Goal: Entertainment & Leisure: Consume media (video, audio)

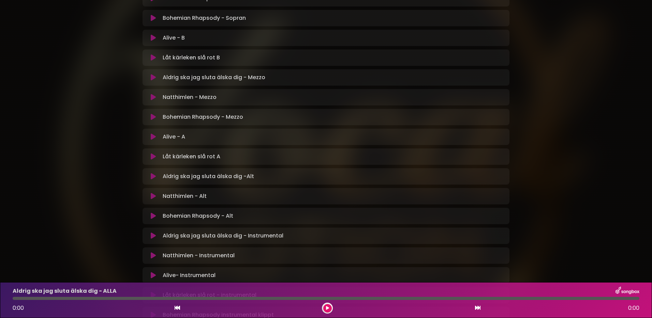
scroll to position [348, 0]
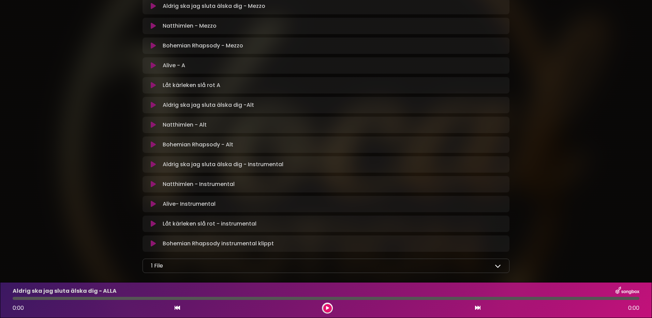
click at [499, 265] on icon at bounding box center [498, 266] width 6 height 6
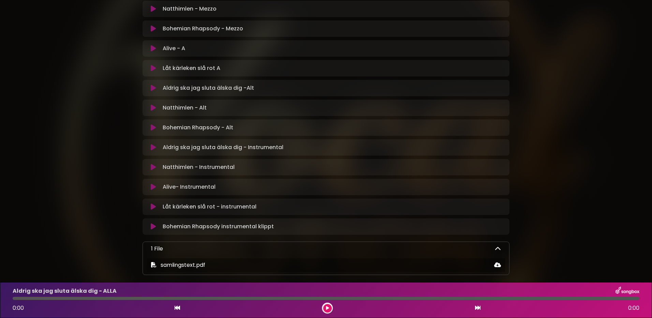
scroll to position [401, 0]
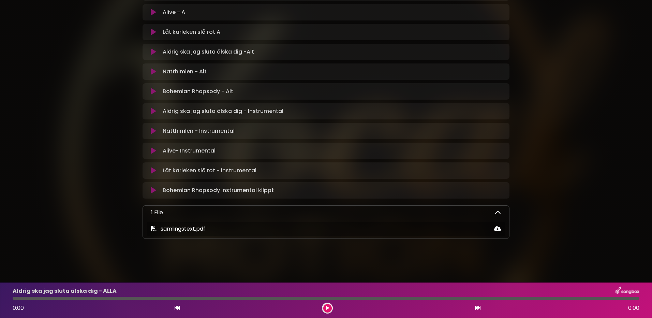
click at [500, 211] on icon at bounding box center [498, 213] width 6 height 6
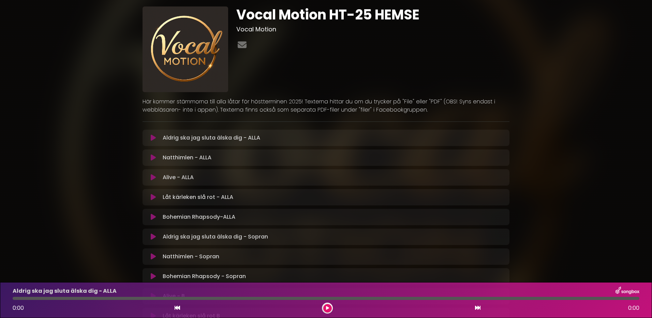
scroll to position [0, 0]
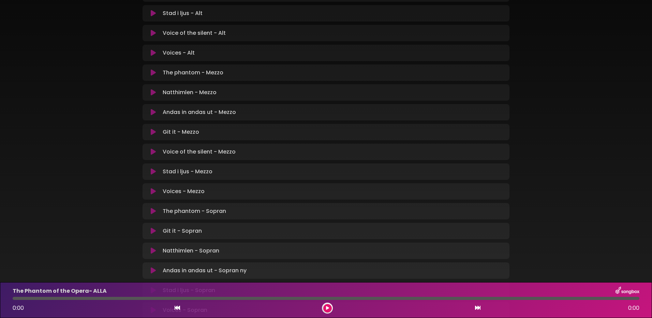
scroll to position [341, 0]
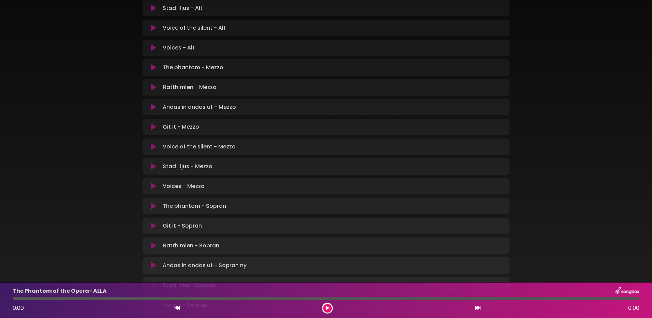
click at [152, 207] on icon at bounding box center [153, 206] width 5 height 7
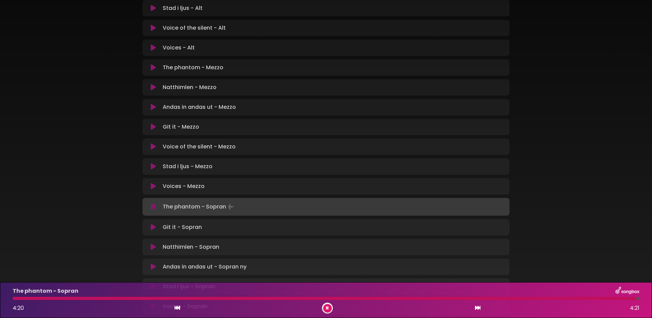
click at [153, 245] on icon at bounding box center [153, 247] width 5 height 7
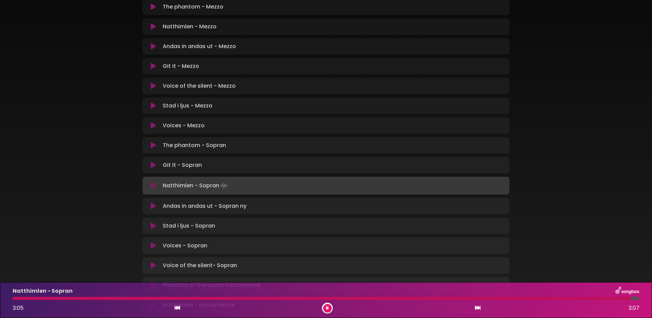
scroll to position [444, 0]
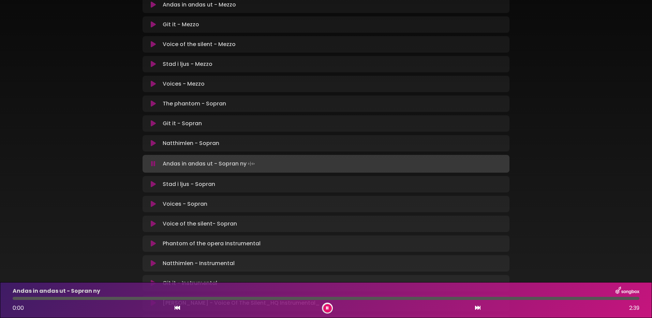
click at [152, 202] on icon at bounding box center [153, 204] width 5 height 7
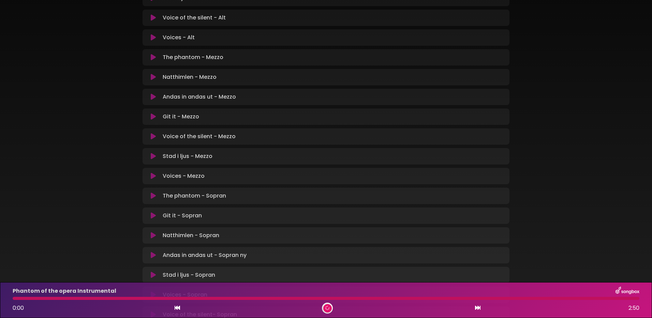
scroll to position [390, 0]
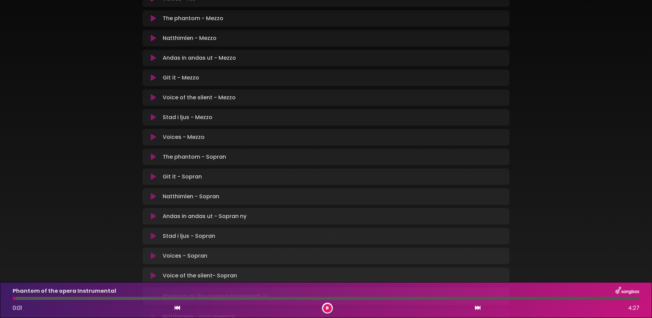
click at [154, 176] on icon at bounding box center [153, 176] width 5 height 7
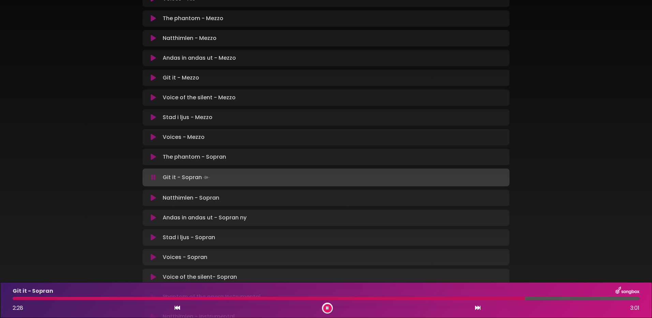
click at [150, 177] on button at bounding box center [153, 177] width 13 height 7
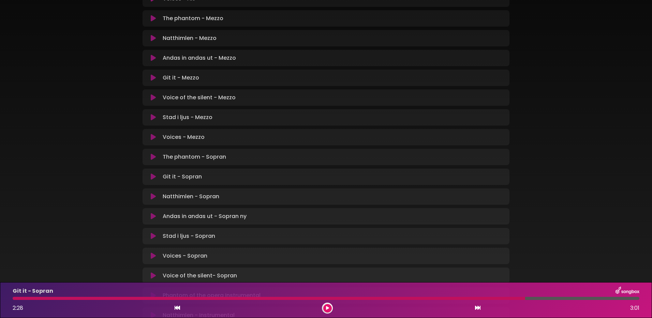
click at [153, 216] on icon at bounding box center [153, 216] width 5 height 7
